Goal: Check status: Check status

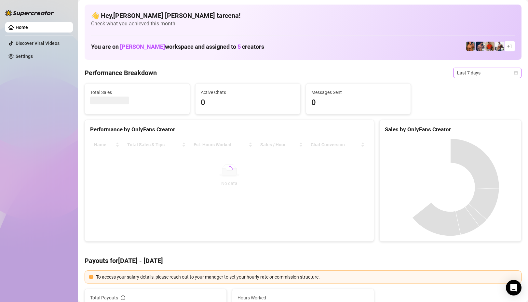
click at [468, 73] on span "Last 7 days" at bounding box center [487, 73] width 60 height 10
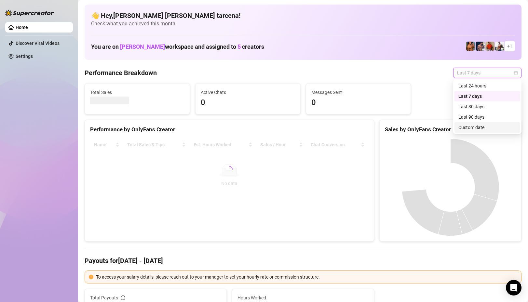
click at [476, 127] on div "Custom date" at bounding box center [487, 127] width 58 height 7
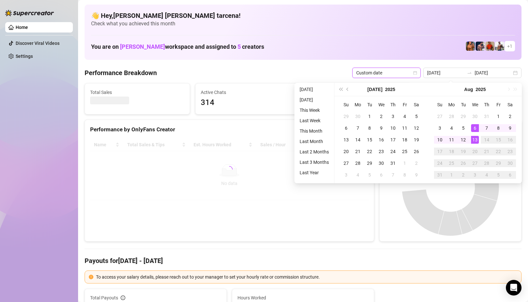
type input "[DATE]"
click at [475, 140] on div "13" at bounding box center [475, 140] width 8 height 8
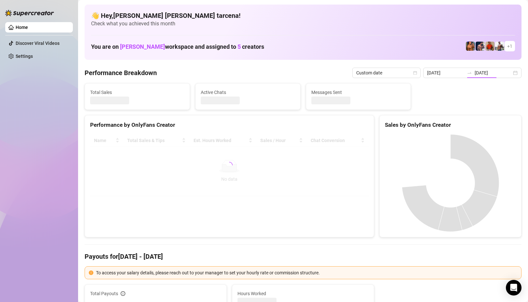
type input "[DATE]"
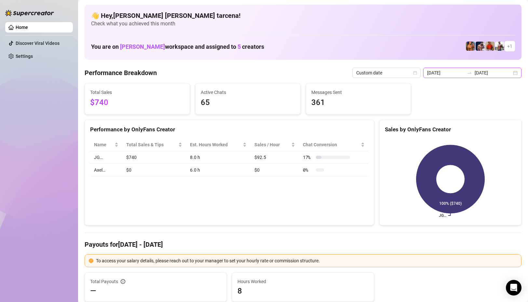
click at [453, 70] on input "[DATE]" at bounding box center [445, 72] width 37 height 7
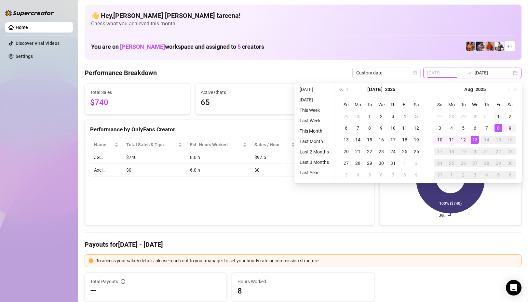
type input "[DATE]"
click at [496, 116] on div "1" at bounding box center [498, 116] width 8 height 8
type input "[DATE]"
click at [475, 141] on div "13" at bounding box center [475, 140] width 8 height 8
type input "[DATE]"
